Goal: Task Accomplishment & Management: Use online tool/utility

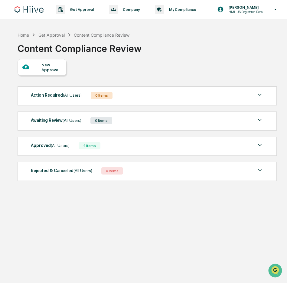
click at [116, 145] on div "Approved (All Users) 4 Items" at bounding box center [147, 145] width 233 height 8
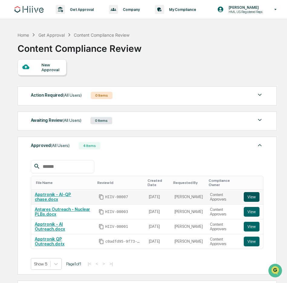
click at [251, 198] on button "View" at bounding box center [252, 197] width 16 height 10
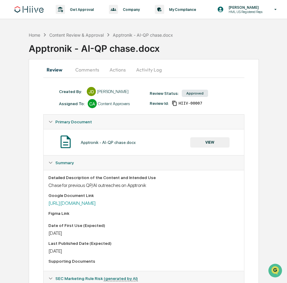
click at [86, 71] on button "Comments" at bounding box center [88, 69] width 34 height 15
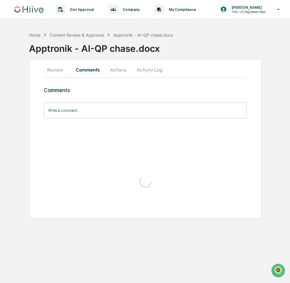
click at [112, 71] on button "Actions" at bounding box center [118, 69] width 27 height 15
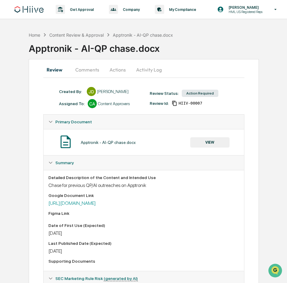
click at [118, 66] on button "Actions" at bounding box center [117, 69] width 27 height 15
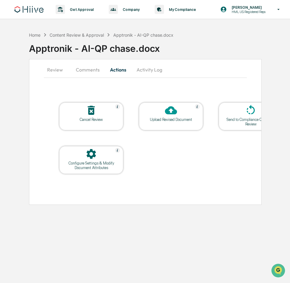
click at [156, 115] on div at bounding box center [171, 110] width 61 height 13
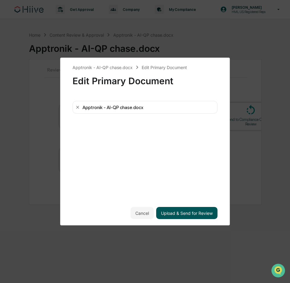
click at [195, 212] on button "Upload & Send for Review" at bounding box center [186, 213] width 61 height 12
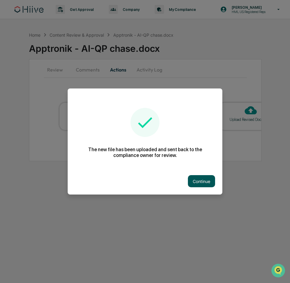
click at [208, 182] on button "Continue" at bounding box center [201, 181] width 27 height 12
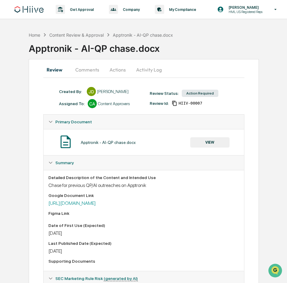
click at [192, 127] on div "Primary Document" at bounding box center [144, 121] width 200 height 15
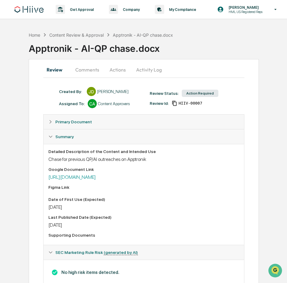
click at [117, 67] on button "Actions" at bounding box center [117, 69] width 27 height 15
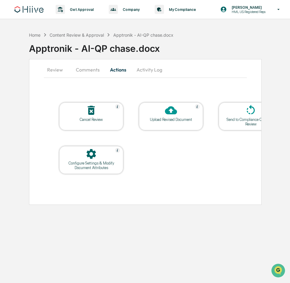
click at [177, 118] on div "Upload Revised Document" at bounding box center [171, 119] width 54 height 5
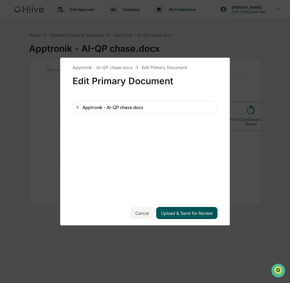
click at [191, 212] on button "Upload & Send for Review" at bounding box center [186, 213] width 61 height 12
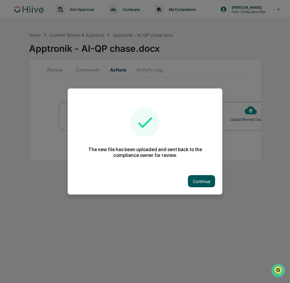
click at [200, 177] on button "Continue" at bounding box center [201, 181] width 27 height 12
